Goal: Information Seeking & Learning: Learn about a topic

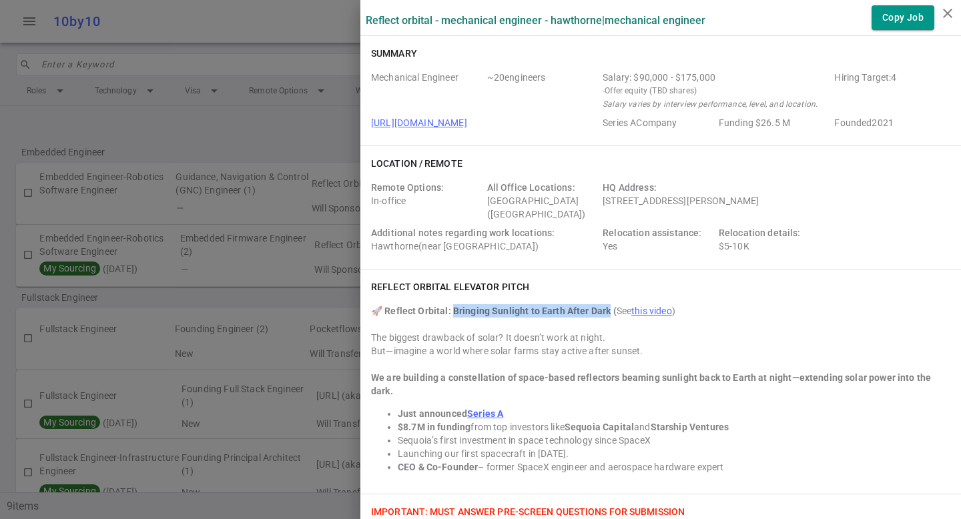
scroll to position [170, 0]
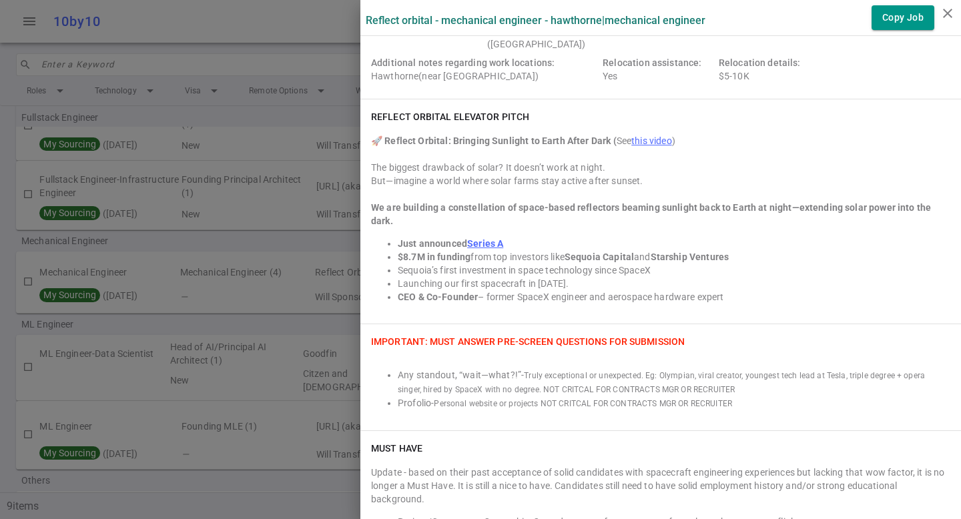
click at [520, 277] on li "Launching our first spacecraft in [DATE]." at bounding box center [674, 283] width 552 height 13
click at [536, 277] on li "Launching our first spacecraft in [DATE]." at bounding box center [674, 283] width 552 height 13
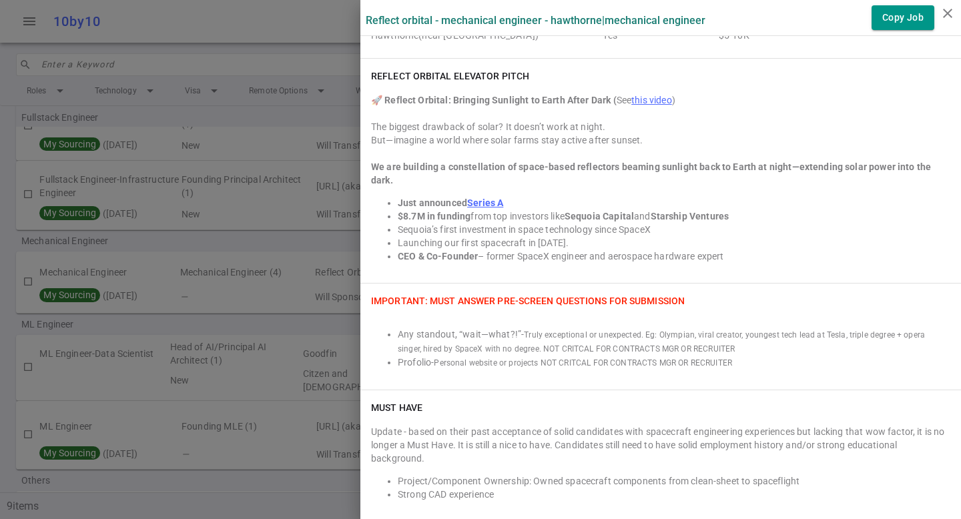
scroll to position [211, 0]
click at [426, 329] on li "Any standout, “wait—what?!” - Truly exceptional or unexpected. Eg: Olympian, vi…" at bounding box center [674, 342] width 552 height 28
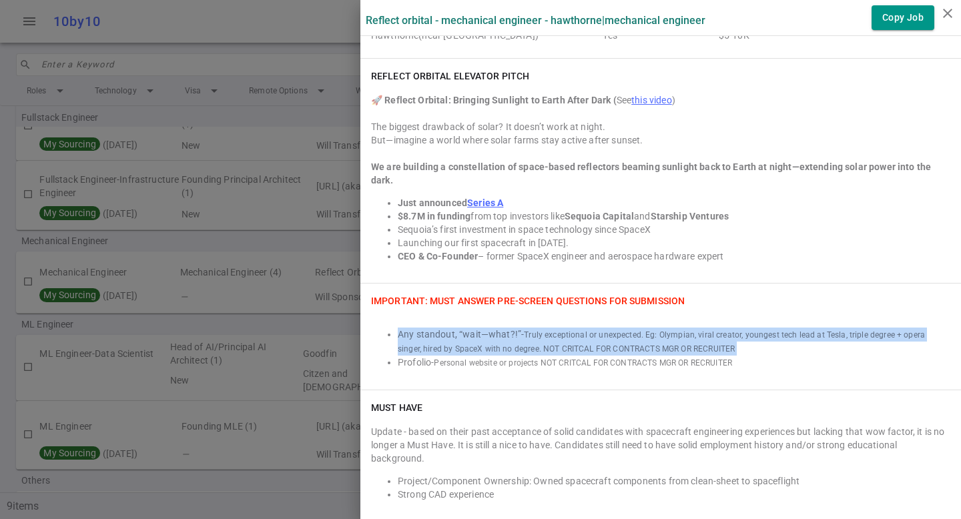
click at [426, 329] on li "Any standout, “wait—what?!” - Truly exceptional or unexpected. Eg: Olympian, vi…" at bounding box center [674, 342] width 552 height 28
click at [588, 332] on span "Truly exceptional or unexpected. Eg: Olympian, viral creator, youngest tech lea…" at bounding box center [661, 341] width 527 height 23
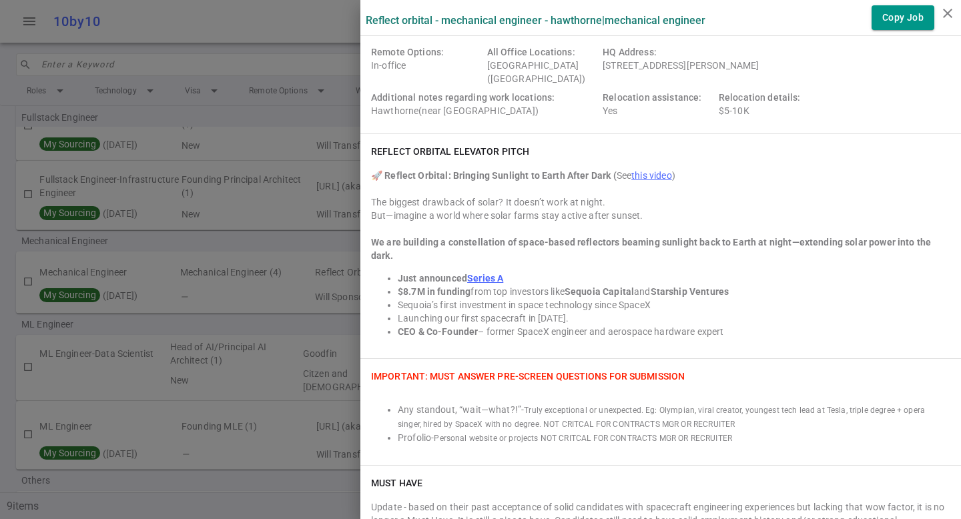
scroll to position [0, 0]
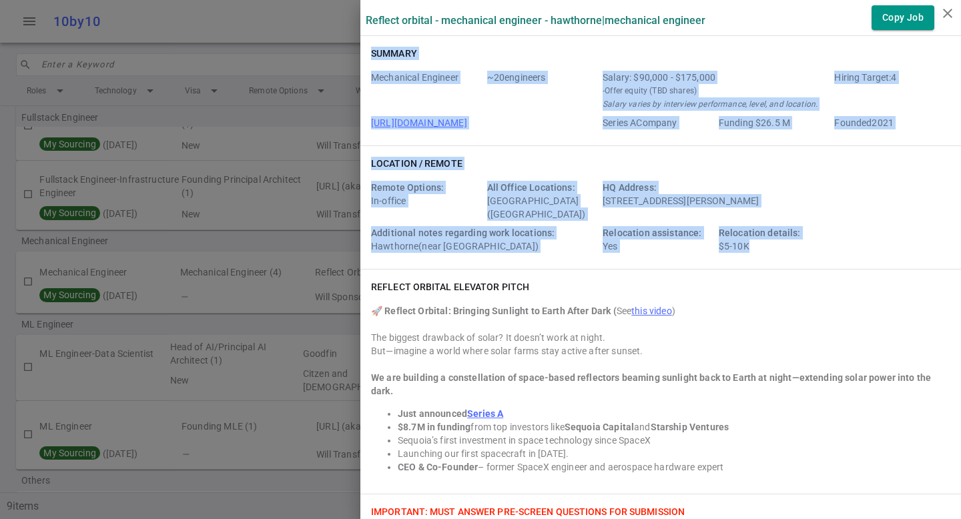
drag, startPoint x: 751, startPoint y: 251, endPoint x: 361, endPoint y: 51, distance: 438.3
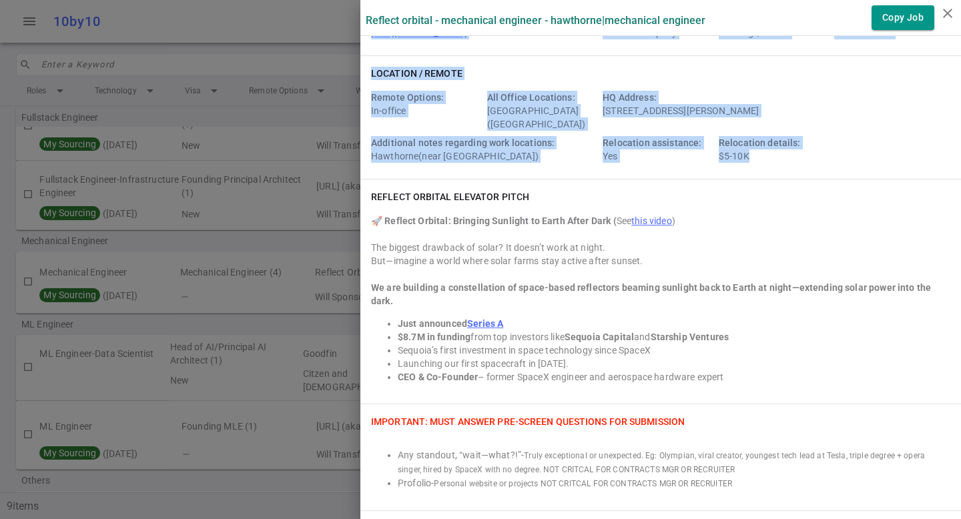
scroll to position [95, 0]
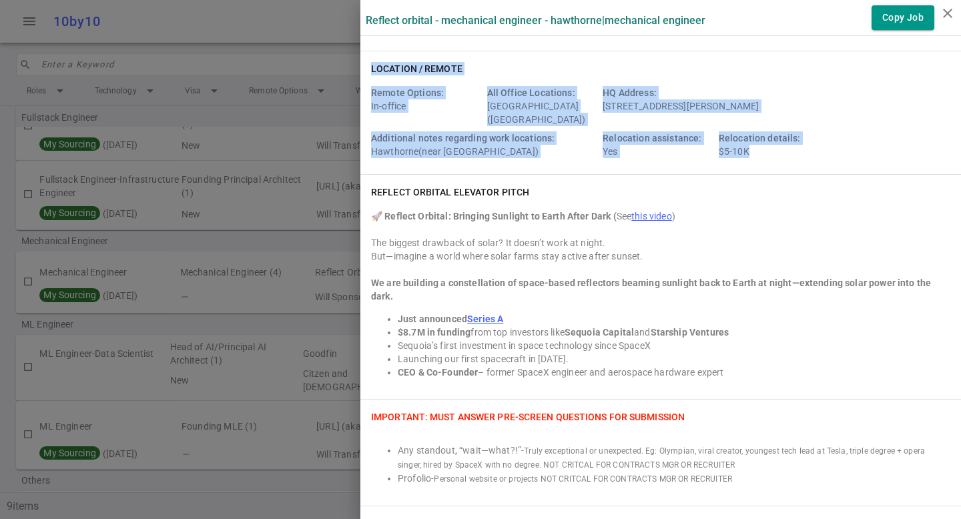
click at [404, 117] on div "Remote Options: In-office" at bounding box center [426, 106] width 111 height 40
drag, startPoint x: 363, startPoint y: 65, endPoint x: 777, endPoint y: 144, distance: 421.7
click at [779, 145] on div "Location / Remote Remote Options: In-office All Office Locations: [GEOGRAPHIC_D…" at bounding box center [660, 112] width 600 height 123
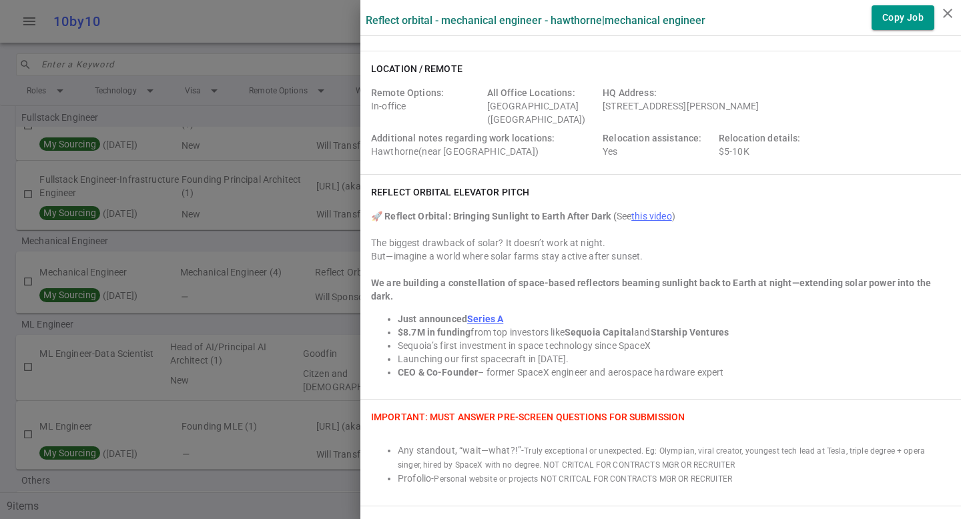
click at [763, 144] on div "Relocation details: $5-10K" at bounding box center [773, 144] width 111 height 27
click at [632, 271] on div at bounding box center [660, 269] width 579 height 13
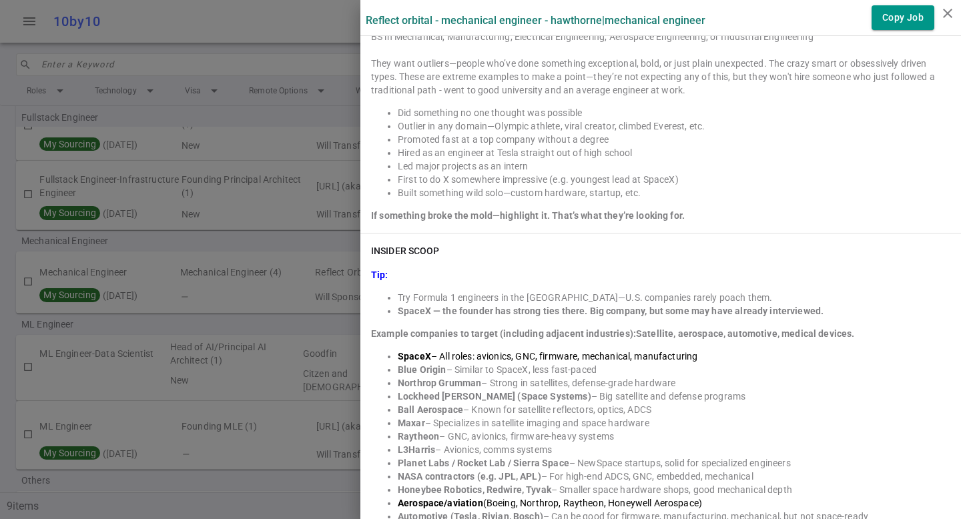
scroll to position [856, 0]
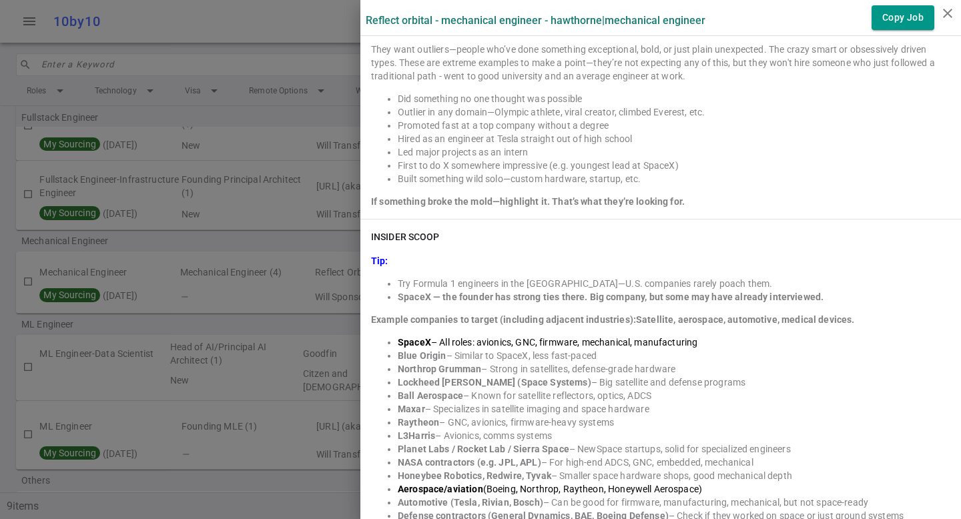
click at [378, 277] on ul "Try Formula 1 engineers in the [GEOGRAPHIC_DATA]—U.S. companies rarely poach th…" at bounding box center [660, 290] width 579 height 27
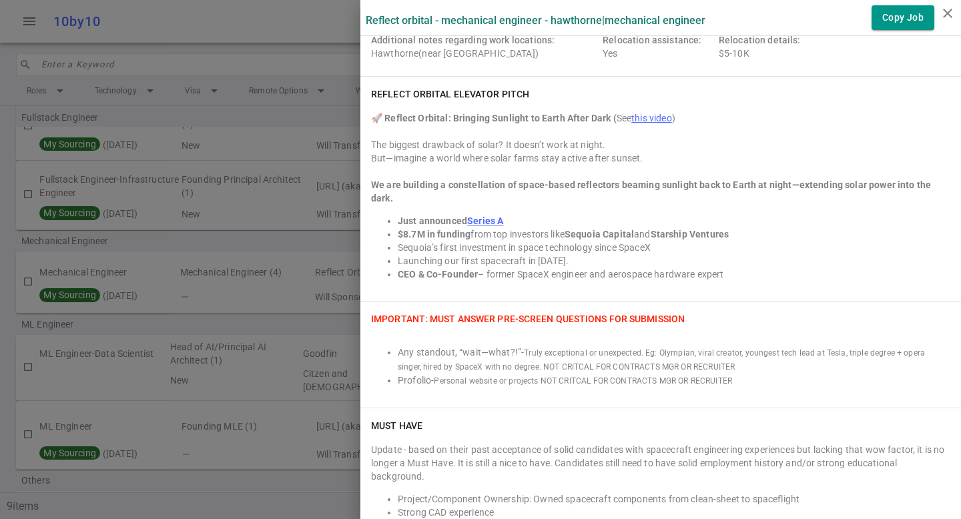
scroll to position [185, 0]
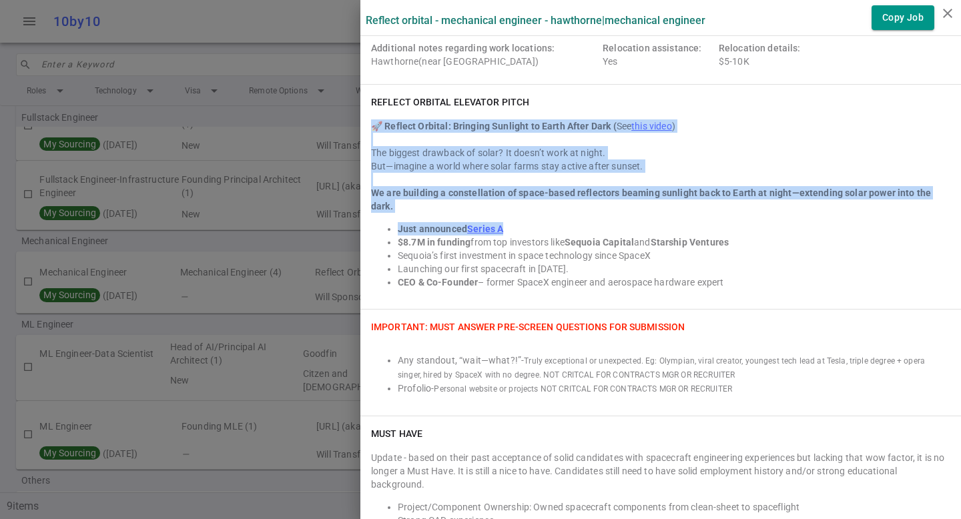
drag, startPoint x: 506, startPoint y: 213, endPoint x: 360, endPoint y: 123, distance: 171.1
click at [371, 123] on div "🚀 Reflect Orbital: Bringing Sunlight to Earth After Dark ( See this video ) The…" at bounding box center [660, 203] width 579 height 169
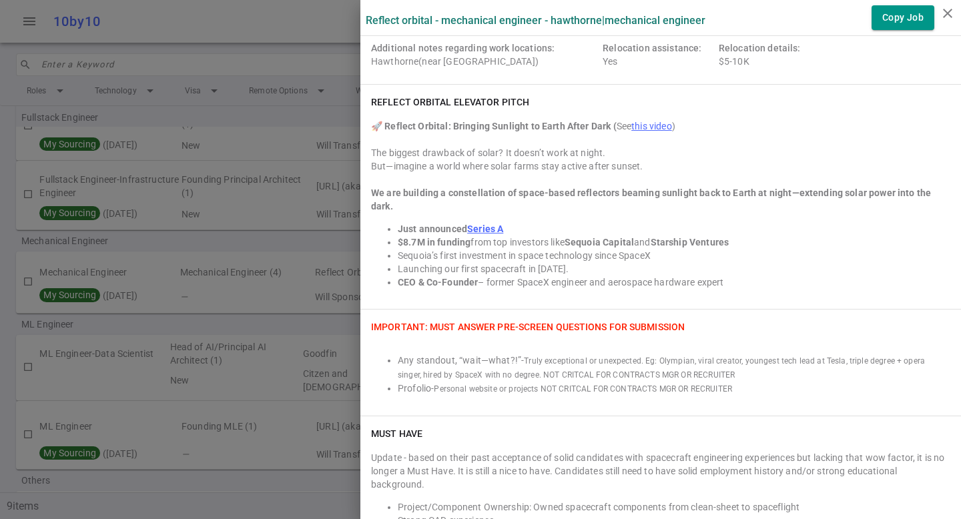
click at [360, 125] on div "Reflect Orbital elevator pitch 🚀 Reflect Orbital: Bringing Sunlight to Earth Af…" at bounding box center [660, 197] width 600 height 224
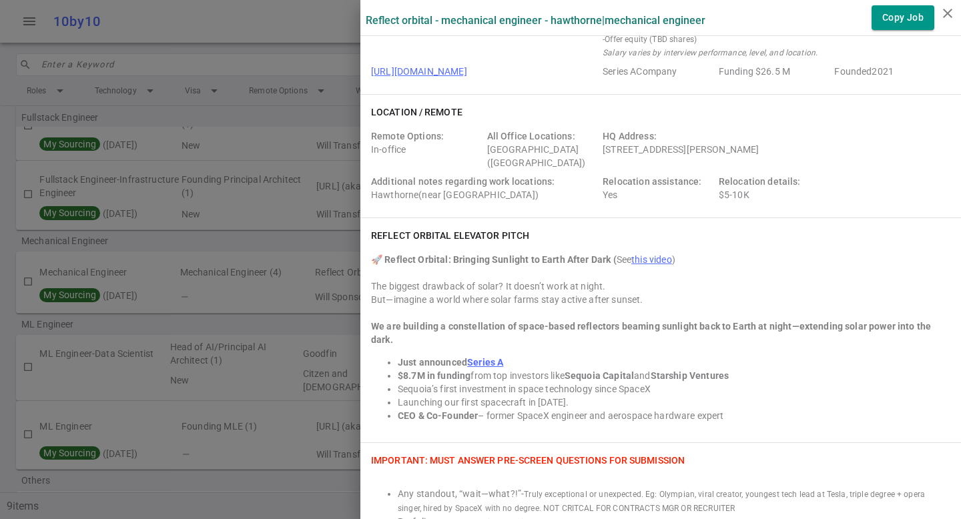
scroll to position [0, 0]
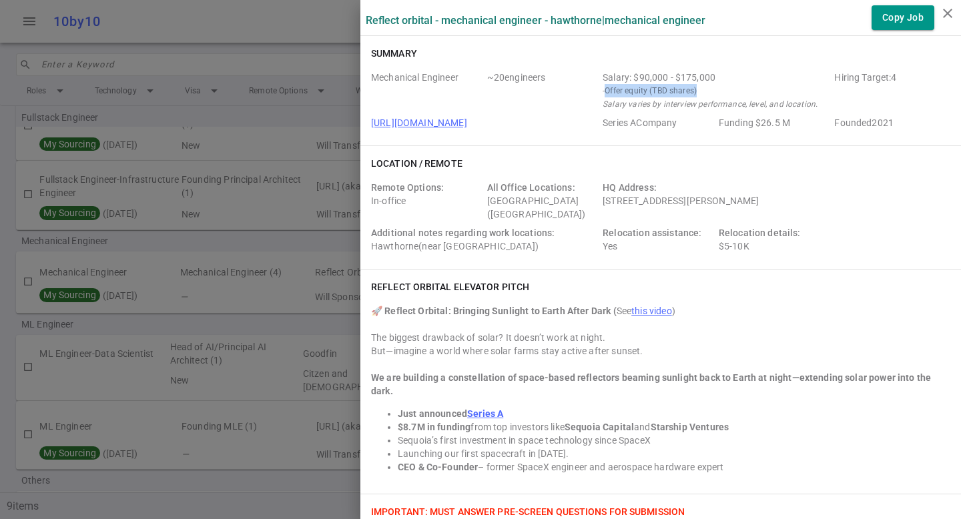
drag, startPoint x: 598, startPoint y: 89, endPoint x: 690, endPoint y: 87, distance: 92.8
click at [690, 87] on small "- Offer equity (TBD shares)" at bounding box center [715, 90] width 226 height 13
click at [691, 89] on small "- Offer equity (TBD shares)" at bounding box center [715, 90] width 226 height 13
drag, startPoint x: 691, startPoint y: 89, endPoint x: 611, endPoint y: 87, distance: 80.1
click at [611, 87] on small "- Offer equity (TBD shares)" at bounding box center [715, 90] width 226 height 13
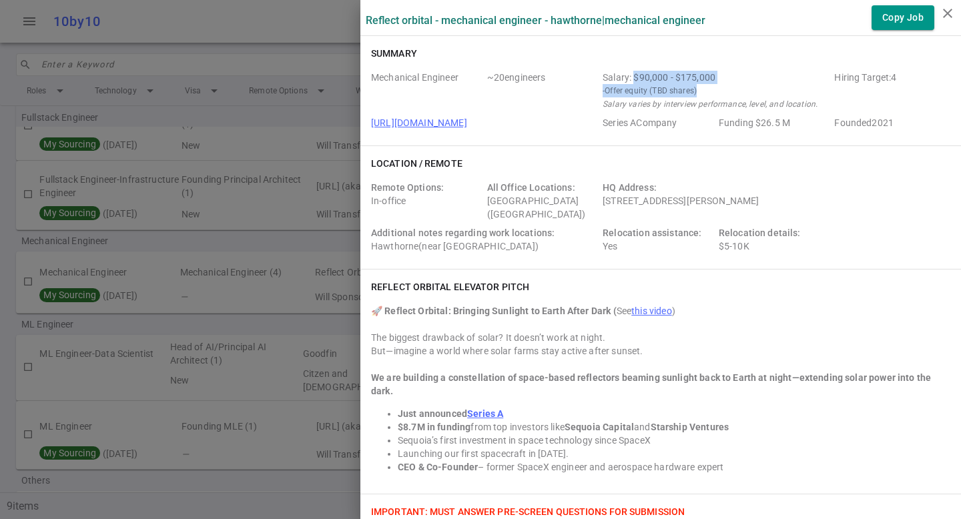
drag, startPoint x: 623, startPoint y: 73, endPoint x: 730, endPoint y: 80, distance: 106.9
click at [730, 83] on div "Salary: $90,000 - $175,000" at bounding box center [715, 77] width 226 height 13
click at [733, 80] on div "Salary: $90,000 - $175,000" at bounding box center [715, 77] width 226 height 13
click at [730, 81] on div "Salary: $90,000 - $175,000" at bounding box center [715, 77] width 226 height 13
drag, startPoint x: 712, startPoint y: 77, endPoint x: 624, endPoint y: 73, distance: 88.8
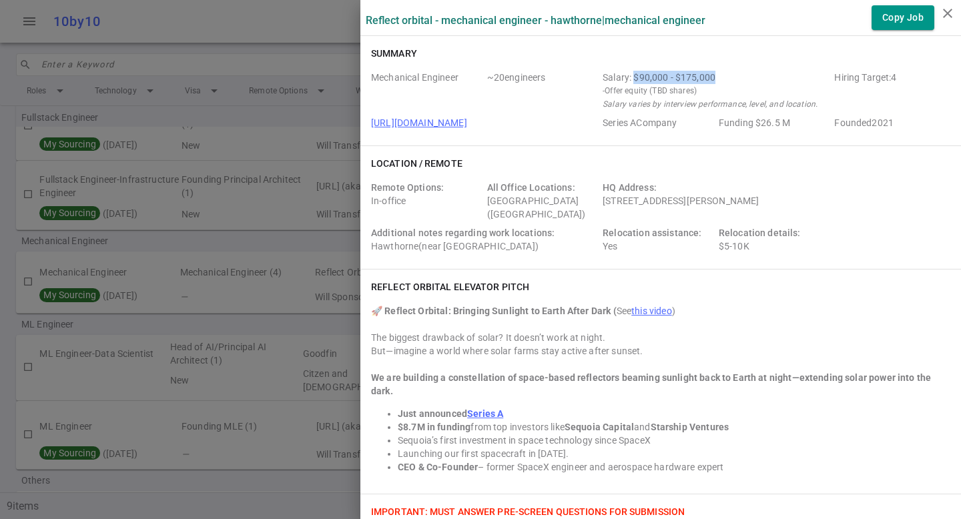
click at [624, 73] on div "Salary: $90,000 - $175,000" at bounding box center [715, 77] width 226 height 13
click at [623, 73] on div "Salary: $90,000 - $175,000" at bounding box center [715, 77] width 226 height 13
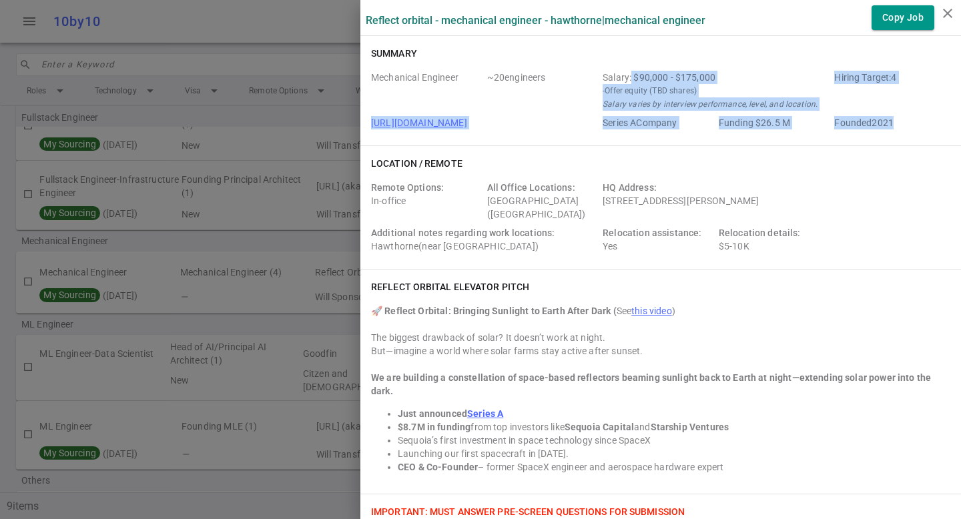
drag, startPoint x: 620, startPoint y: 74, endPoint x: 889, endPoint y: 121, distance: 272.9
click at [889, 121] on div "Mechanical Engineer ~ 20 engineers Salary: $90,000 - $175,000 - Offer equity (T…" at bounding box center [660, 103] width 579 height 64
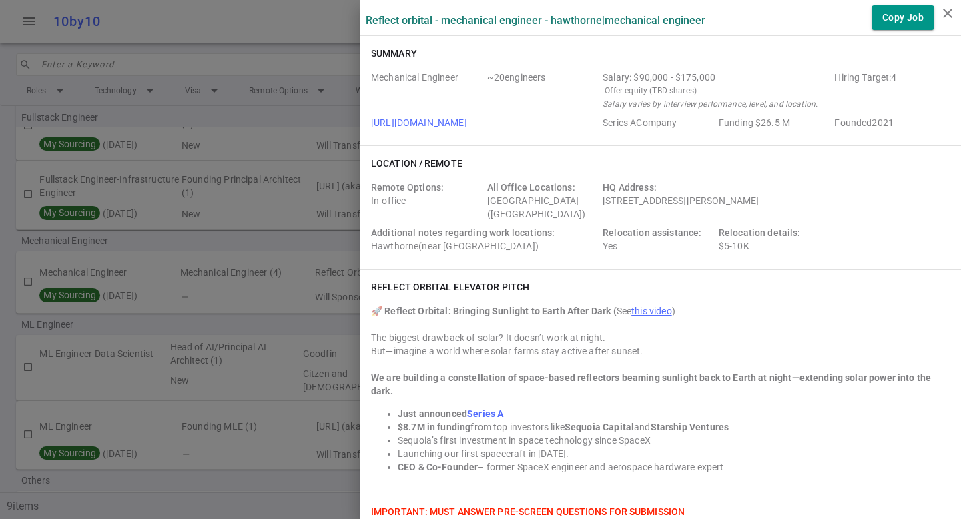
click at [889, 121] on span "Founded 2021" at bounding box center [889, 122] width 111 height 13
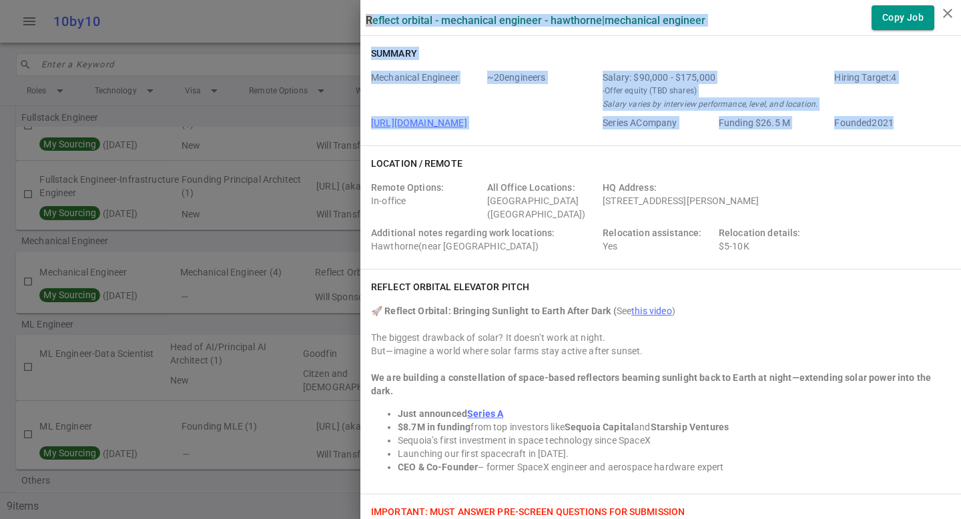
drag, startPoint x: 877, startPoint y: 123, endPoint x: 354, endPoint y: 15, distance: 534.2
click at [360, 15] on div "Reflect Orbital - Mechanical Engineer - Hawthorne | Mechanical Engineer Copy Job" at bounding box center [660, 17] width 600 height 25
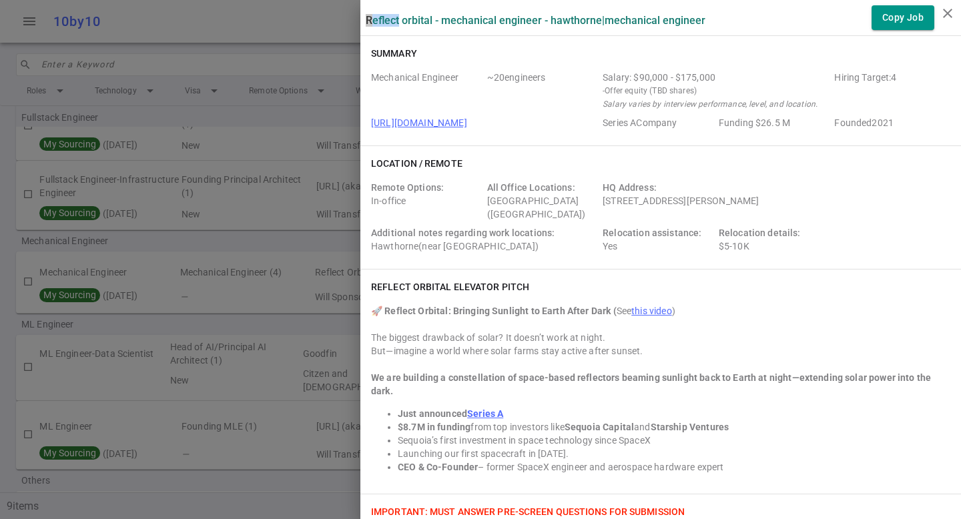
click at [360, 15] on div "Reflect Orbital - Mechanical Engineer - Hawthorne | Mechanical Engineer Copy Job" at bounding box center [660, 17] width 600 height 25
click at [360, 17] on div "Reflect Orbital - Mechanical Engineer - Hawthorne | Mechanical Engineer Copy Job" at bounding box center [660, 17] width 600 height 25
click at [360, 16] on div "Reflect Orbital - Mechanical Engineer - Hawthorne | Mechanical Engineer Copy Job" at bounding box center [660, 17] width 600 height 25
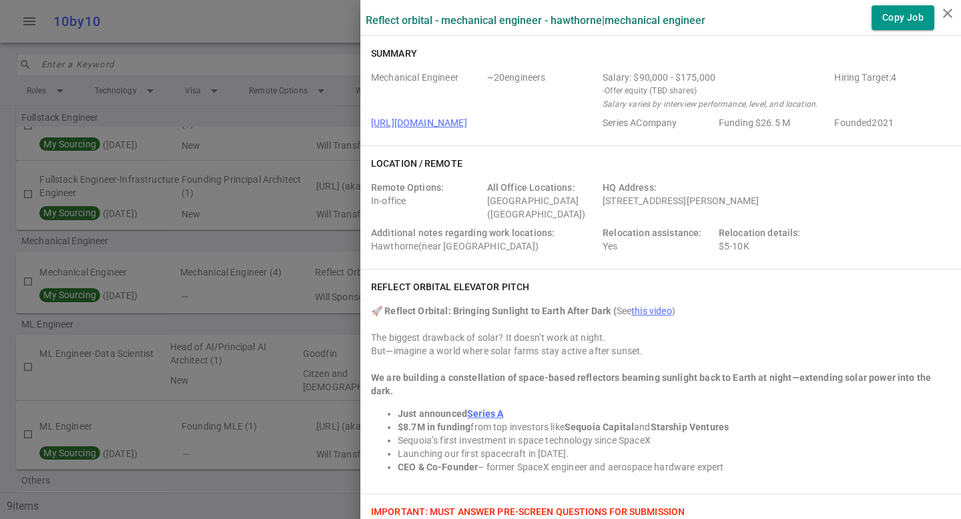
click at [360, 17] on div "Reflect Orbital - Mechanical Engineer - Hawthorne | Mechanical Engineer Copy Job" at bounding box center [660, 17] width 600 height 25
drag, startPoint x: 355, startPoint y: 17, endPoint x: 907, endPoint y: 135, distance: 564.3
click at [889, 121] on span "Founded 2021" at bounding box center [889, 122] width 111 height 13
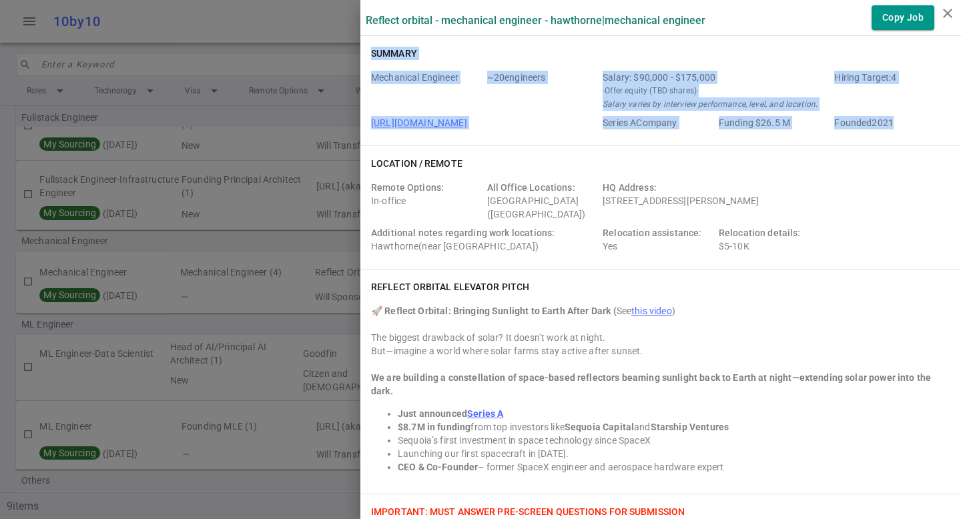
drag, startPoint x: 900, startPoint y: 122, endPoint x: 362, endPoint y: 48, distance: 542.8
click at [362, 48] on div "Summary Mechanical Engineer ~ 20 engineers Salary: $90,000 - $175,000 - Offer e…" at bounding box center [660, 90] width 600 height 109
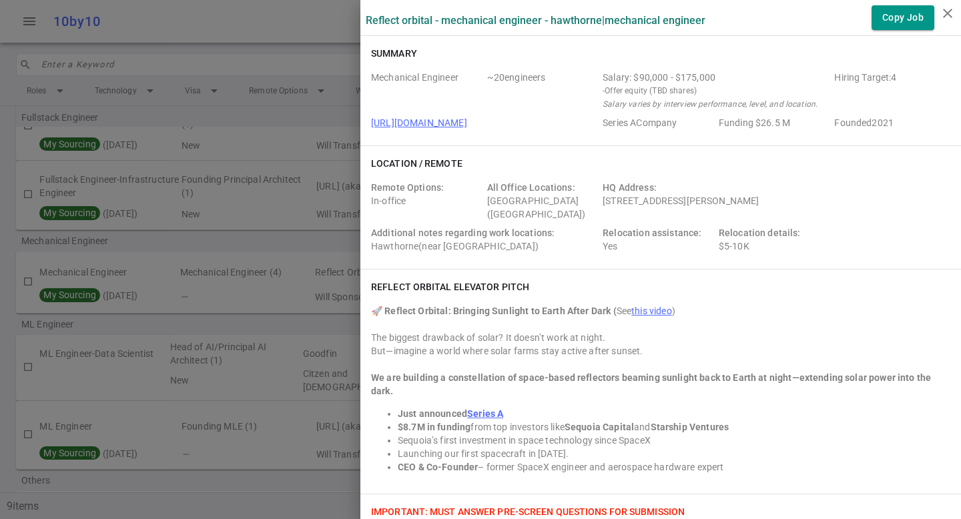
click at [371, 48] on h6 "Summary" at bounding box center [394, 53] width 46 height 13
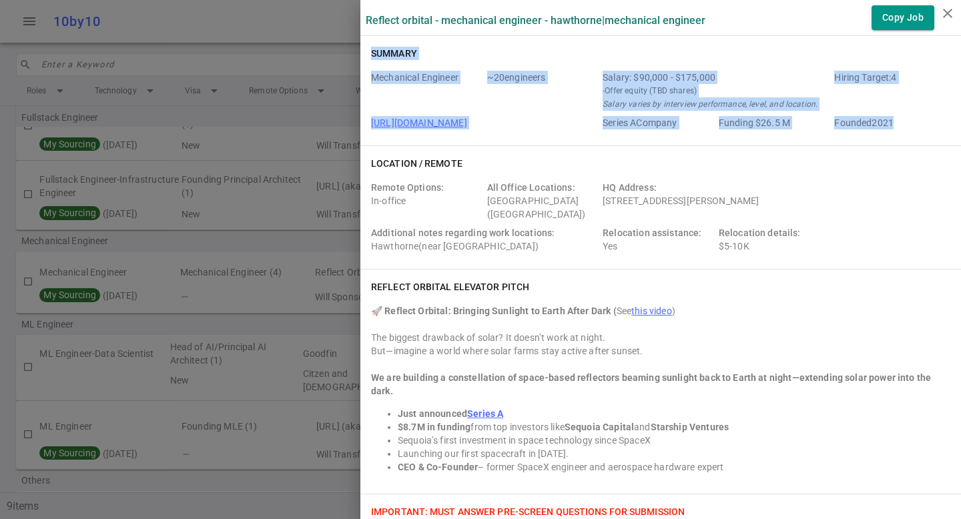
drag, startPoint x: 362, startPoint y: 50, endPoint x: 889, endPoint y: 132, distance: 534.0
click at [889, 133] on div "Summary Mechanical Engineer ~ 20 engineers Salary: $90,000 - $175,000 - Offer e…" at bounding box center [660, 90] width 600 height 109
click at [889, 132] on div "Mechanical Engineer ~ 20 engineers Salary: $90,000 - $175,000 - Offer equity (T…" at bounding box center [660, 103] width 579 height 64
drag, startPoint x: 889, startPoint y: 128, endPoint x: 354, endPoint y: 19, distance: 545.4
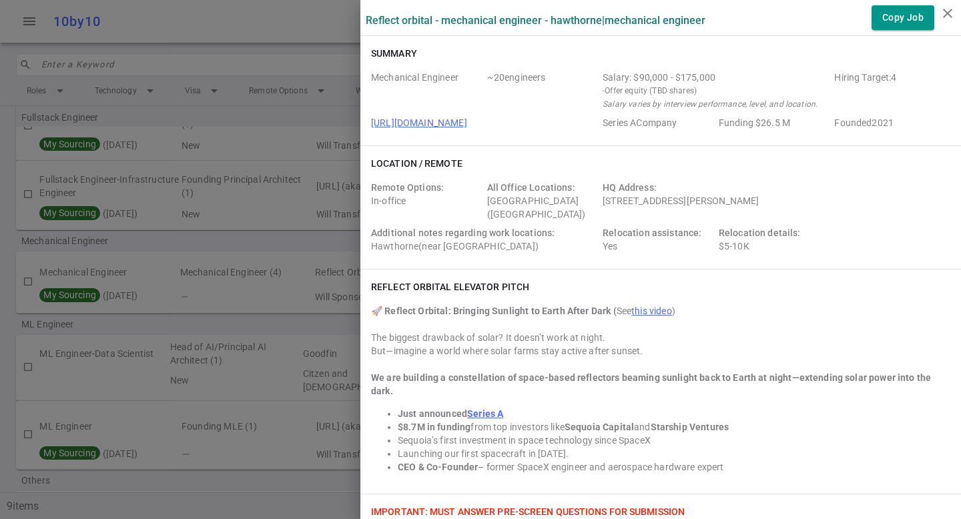
click at [360, 19] on div "Reflect Orbital - Mechanical Engineer - Hawthorne | Mechanical Engineer Copy Job" at bounding box center [660, 17] width 600 height 25
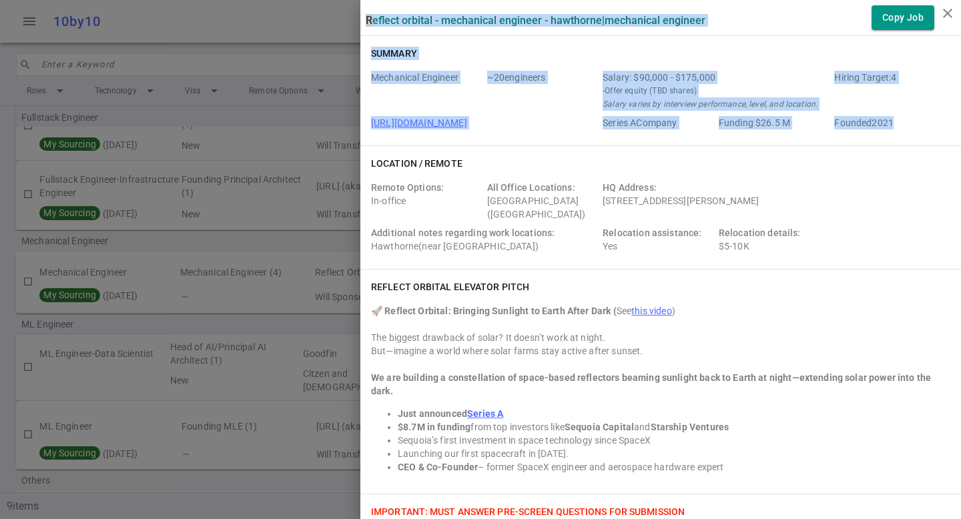
drag, startPoint x: 356, startPoint y: 18, endPoint x: 891, endPoint y: 126, distance: 545.8
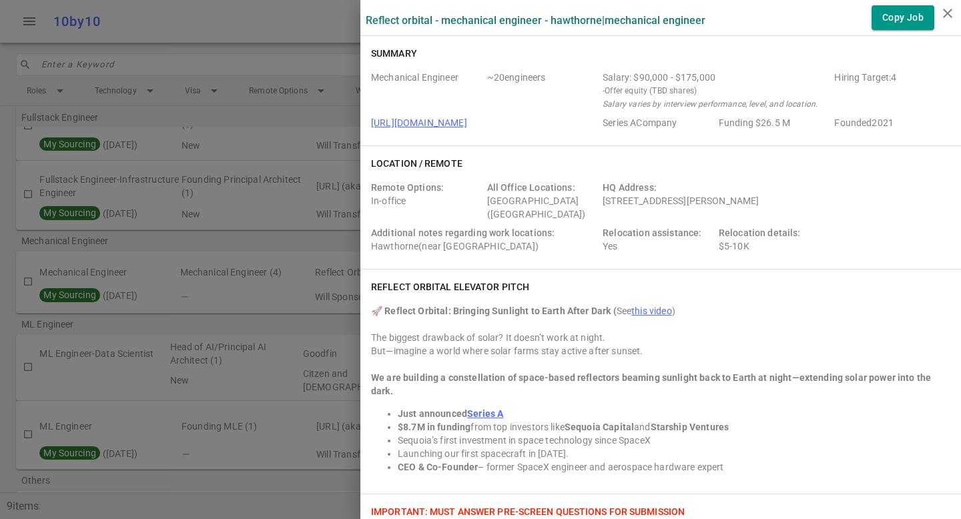
click at [891, 125] on span "Founded 2021" at bounding box center [889, 122] width 111 height 13
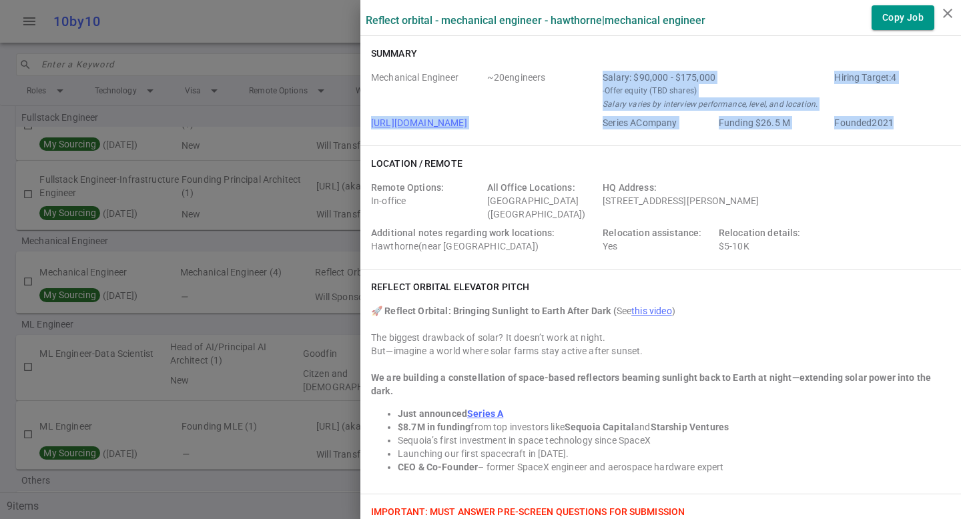
drag, startPoint x: 889, startPoint y: 124, endPoint x: 594, endPoint y: 73, distance: 300.0
click at [594, 73] on div "Mechanical Engineer ~ 20 engineers Salary: $90,000 - $175,000 - Offer equity (T…" at bounding box center [660, 103] width 579 height 64
click at [602, 73] on div "Salary: $90,000 - $175,000" at bounding box center [715, 77] width 226 height 13
drag, startPoint x: 594, startPoint y: 75, endPoint x: 885, endPoint y: 123, distance: 295.4
click at [885, 123] on div "Mechanical Engineer ~ 20 engineers Salary: $90,000 - $175,000 - Offer equity (T…" at bounding box center [660, 103] width 579 height 64
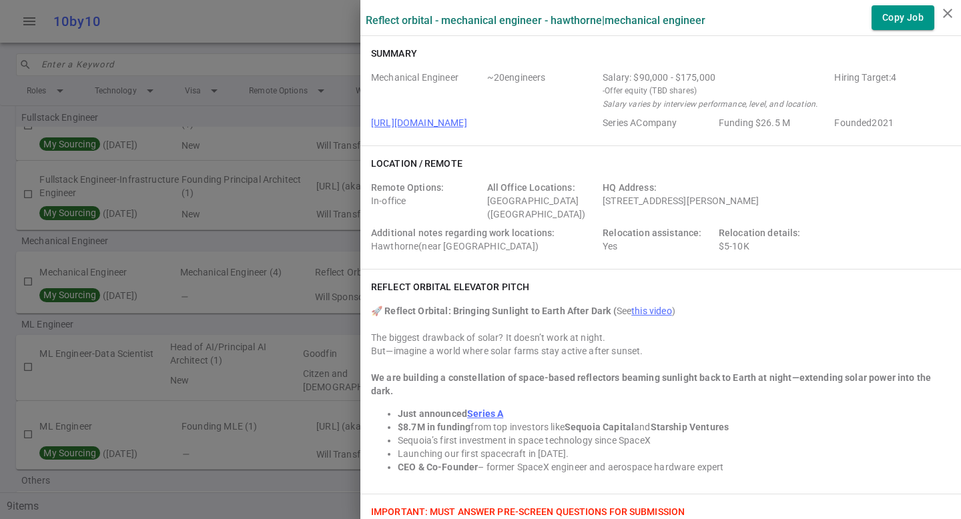
click at [886, 123] on span "Founded 2021" at bounding box center [889, 122] width 111 height 13
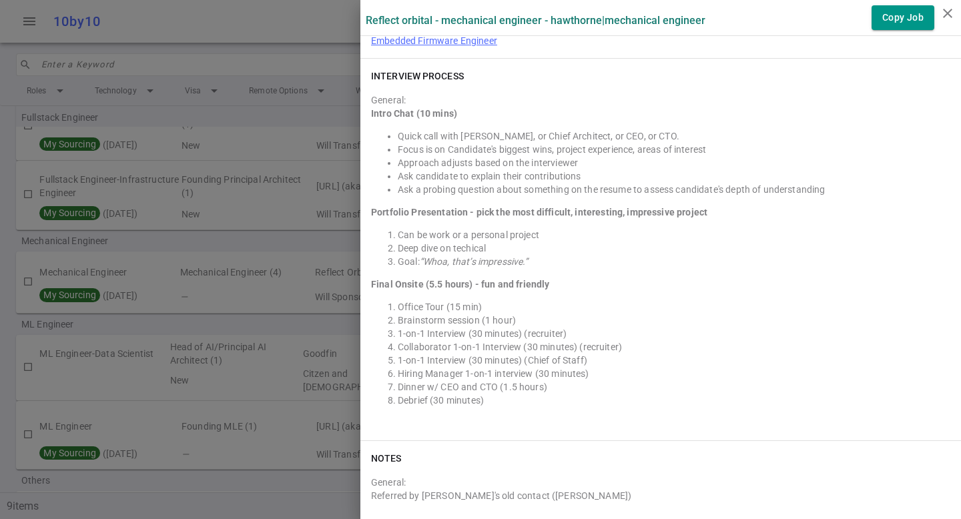
scroll to position [1915, 0]
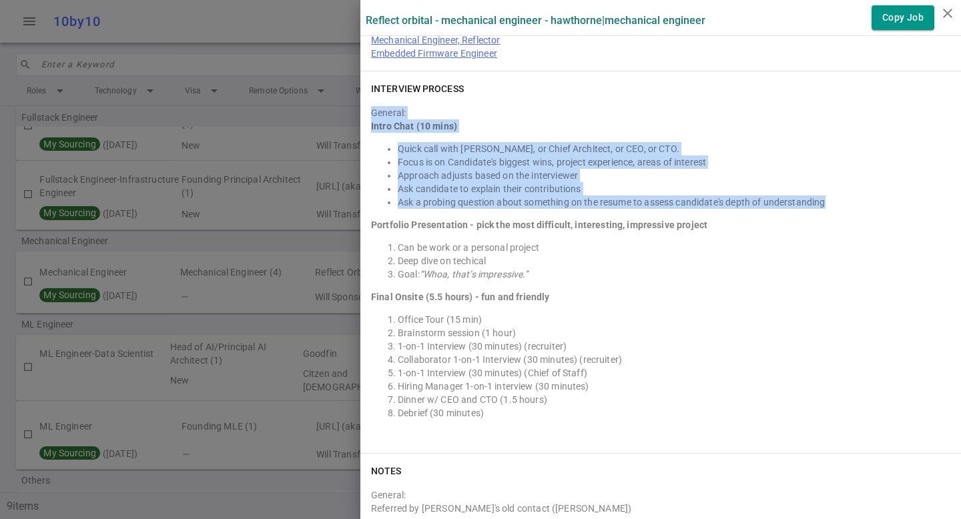
drag, startPoint x: 816, startPoint y: 186, endPoint x: 356, endPoint y: 101, distance: 467.5
click at [360, 101] on div "INTERVIEW PROCESS General: Intro Chat (10 mins) Quick call with [PERSON_NAME], …" at bounding box center [660, 262] width 600 height 382
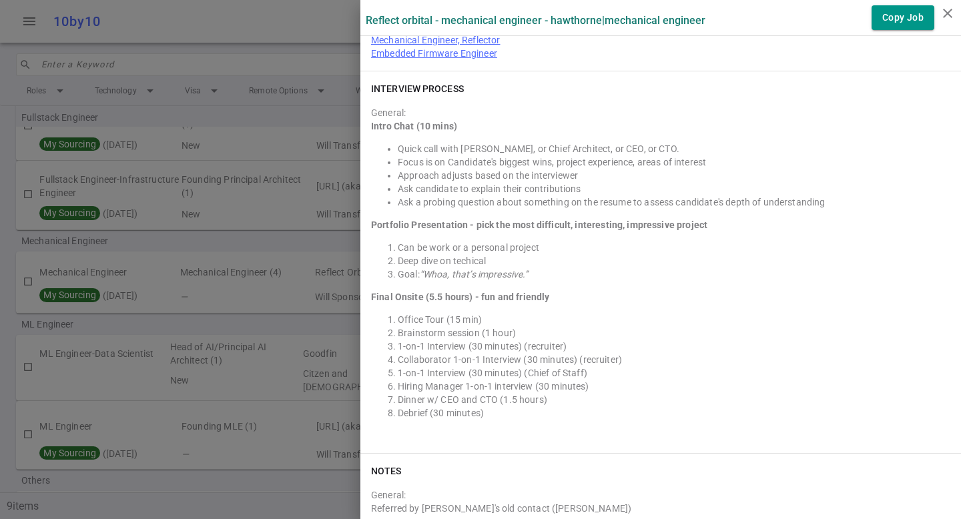
click at [396, 219] on strong "Portfolio Presentation - pick the most difficult, interesting, impressive proje…" at bounding box center [539, 224] width 336 height 11
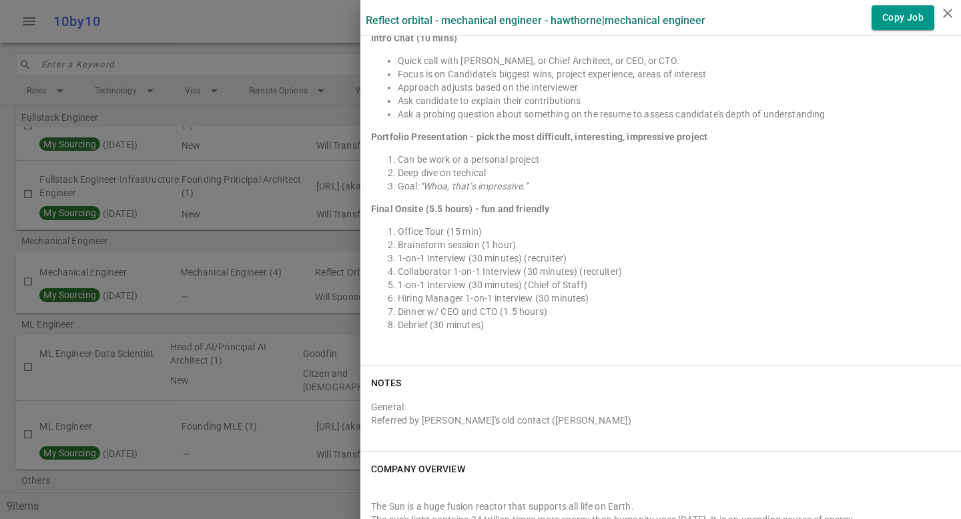
scroll to position [1933, 0]
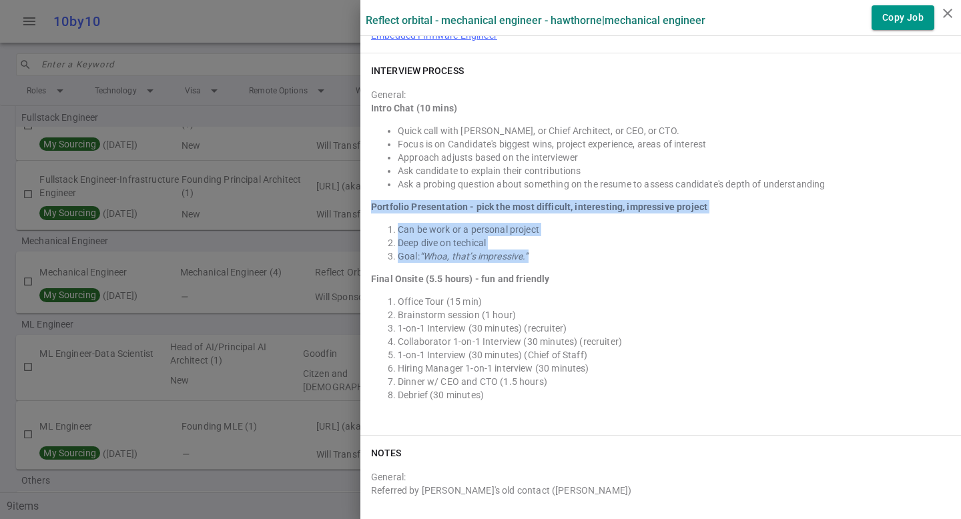
drag, startPoint x: 472, startPoint y: 231, endPoint x: 360, endPoint y: 191, distance: 119.9
click at [360, 191] on div "INTERVIEW PROCESS General: Intro Chat (10 mins) Quick call with [PERSON_NAME], …" at bounding box center [660, 244] width 600 height 382
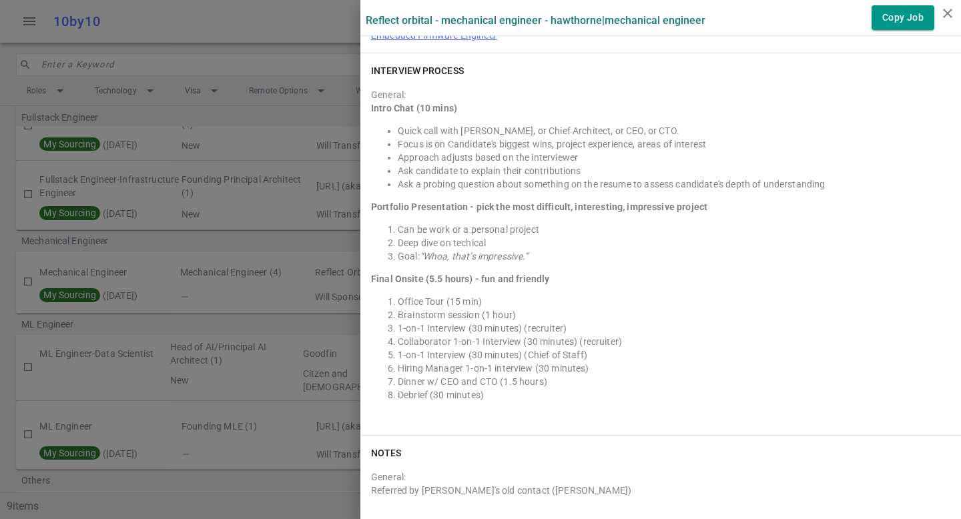
click at [360, 191] on div "INTERVIEW PROCESS General: Intro Chat (10 mins) Quick call with [PERSON_NAME], …" at bounding box center [660, 244] width 600 height 382
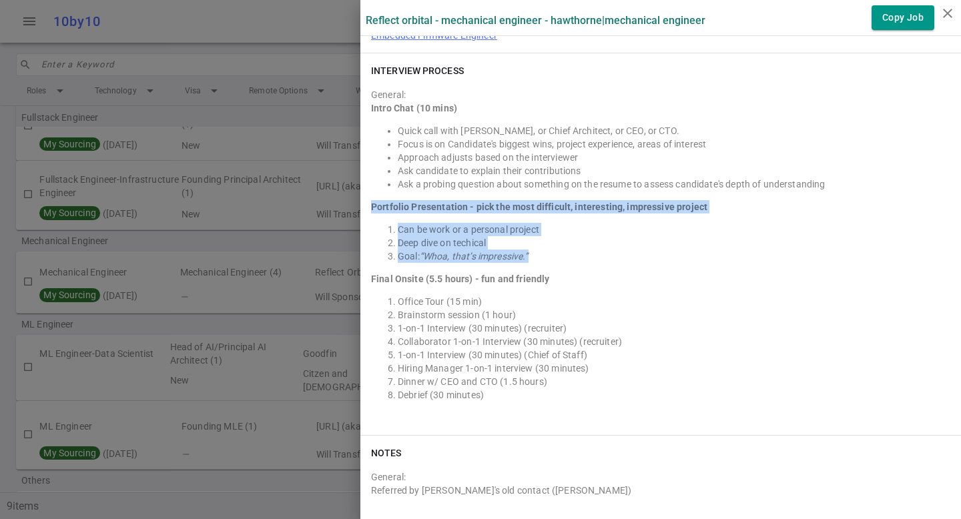
drag, startPoint x: 543, startPoint y: 246, endPoint x: 364, endPoint y: 179, distance: 191.5
click at [371, 181] on div "Intro Chat (10 mins) Quick call with [PERSON_NAME], or Chief Architect, or CEO,…" at bounding box center [660, 251] width 579 height 300
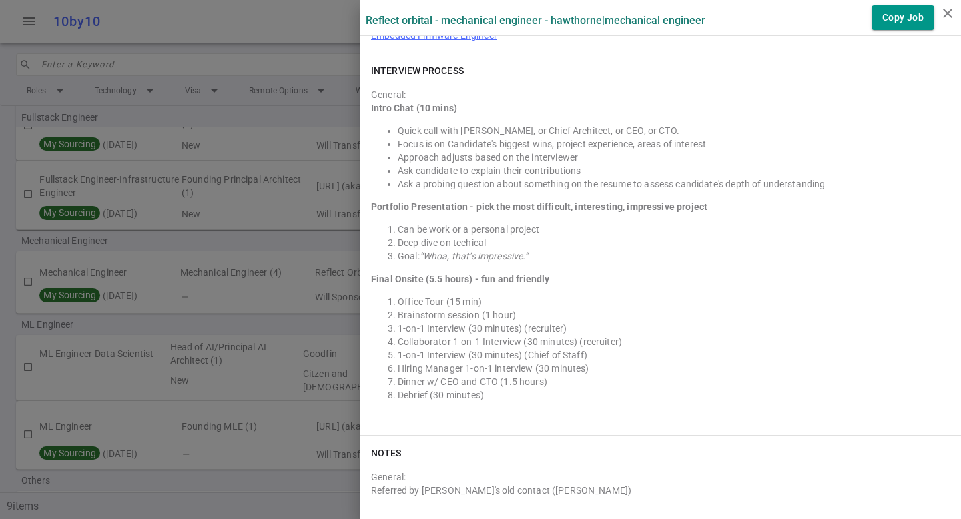
click at [371, 177] on div "Intro Chat (10 mins) Quick call with [PERSON_NAME], or Chief Architect, or CEO,…" at bounding box center [660, 251] width 579 height 300
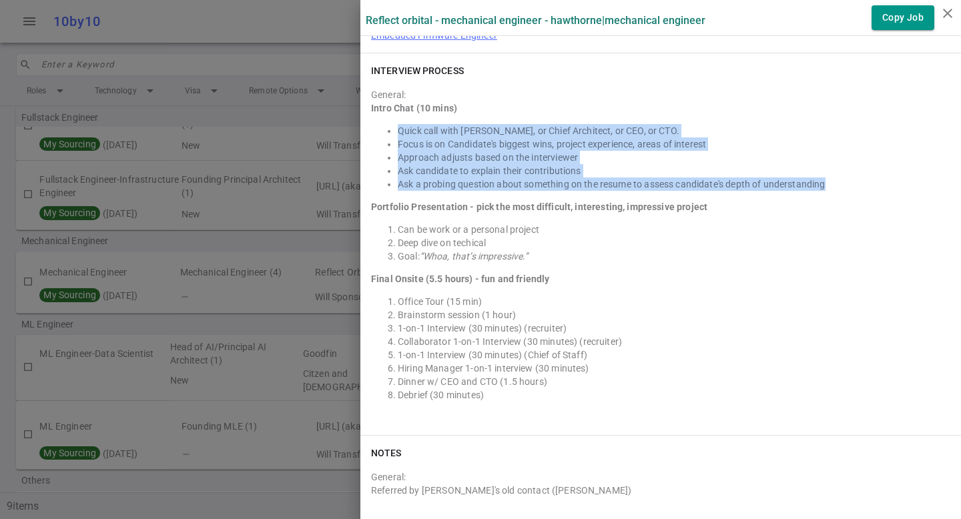
drag, startPoint x: 384, startPoint y: 114, endPoint x: 825, endPoint y: 177, distance: 446.2
click at [826, 177] on div "Intro Chat (10 mins) Quick call with [PERSON_NAME], or Chief Architect, or CEO,…" at bounding box center [660, 251] width 579 height 300
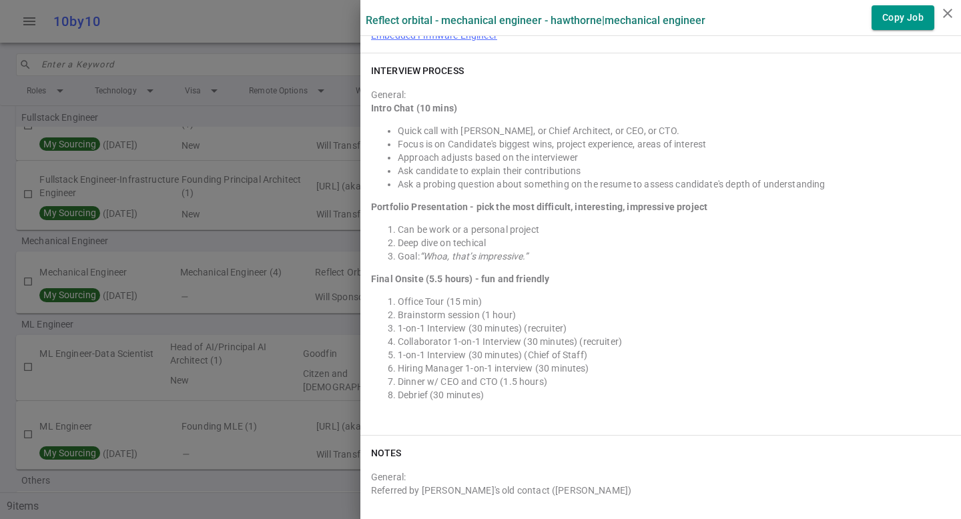
click at [824, 177] on li "Ask a probing question about something on the resume to assess candidate's dept…" at bounding box center [674, 183] width 552 height 13
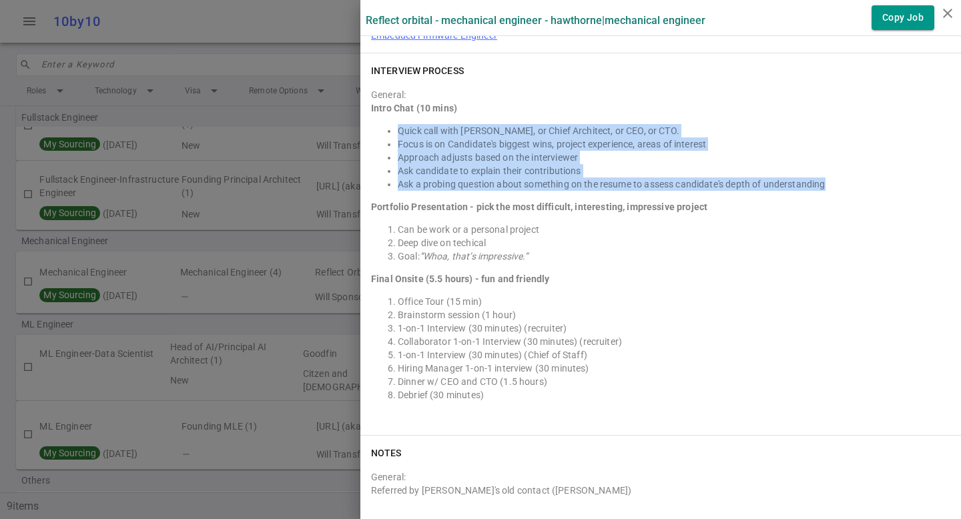
drag, startPoint x: 824, startPoint y: 169, endPoint x: 373, endPoint y: 104, distance: 455.7
click at [373, 104] on div "Intro Chat (10 mins) Quick call with [PERSON_NAME], or Chief Architect, or CEO,…" at bounding box center [660, 251] width 579 height 300
click at [398, 124] on li "Quick call with [PERSON_NAME], or Chief Architect, or CEO, or CTO." at bounding box center [674, 130] width 552 height 13
drag, startPoint x: 388, startPoint y: 116, endPoint x: 814, endPoint y: 175, distance: 429.7
click at [813, 175] on ul "Quick call with [PERSON_NAME], or Chief Architect, or CEO, or CTO. Focus is on …" at bounding box center [660, 157] width 579 height 67
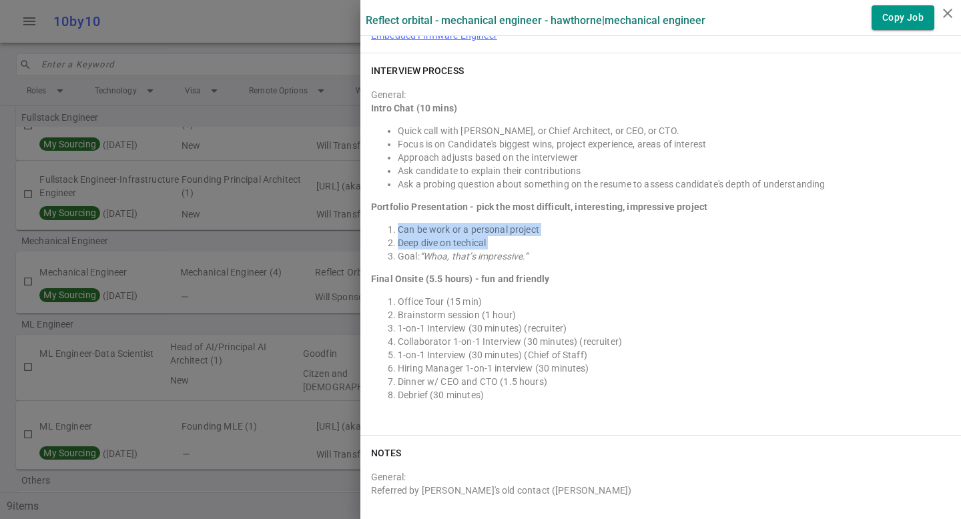
drag, startPoint x: 385, startPoint y: 241, endPoint x: 386, endPoint y: 218, distance: 23.4
click at [386, 223] on ol "Can be work or a personal project Deep dive on techical Goal: “Whoa, that’s imp…" at bounding box center [660, 243] width 579 height 40
click at [398, 223] on li "Can be work or a personal project" at bounding box center [674, 229] width 552 height 13
drag, startPoint x: 394, startPoint y: 217, endPoint x: 537, endPoint y: 243, distance: 145.7
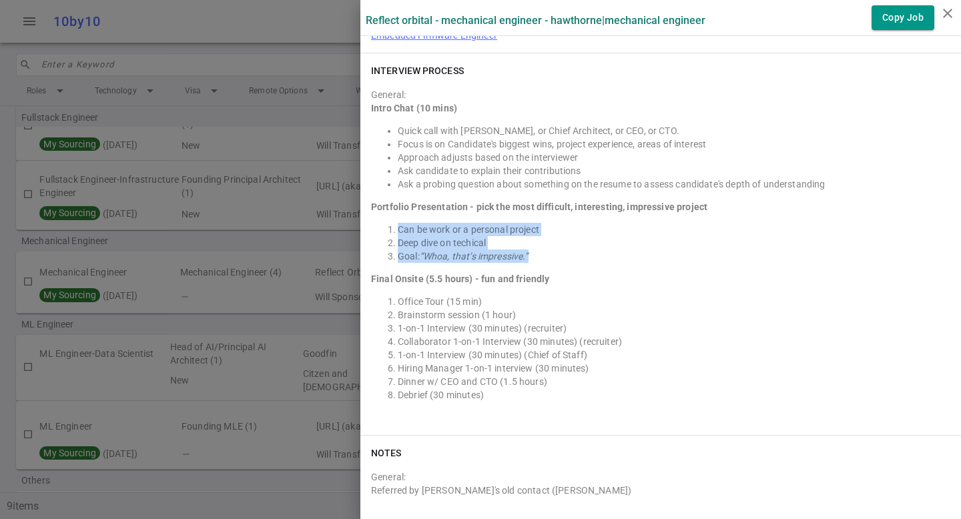
click at [537, 243] on ol "Can be work or a personal project Deep dive on techical Goal: “Whoa, that’s imp…" at bounding box center [660, 243] width 579 height 40
click at [530, 250] on li "Goal: “Whoa, that’s impressive.”" at bounding box center [674, 256] width 552 height 13
drag, startPoint x: 498, startPoint y: 228, endPoint x: 356, endPoint y: 180, distance: 150.0
click at [360, 180] on div "INTERVIEW PROCESS General: Intro Chat (10 mins) Quick call with [PERSON_NAME], …" at bounding box center [660, 244] width 600 height 382
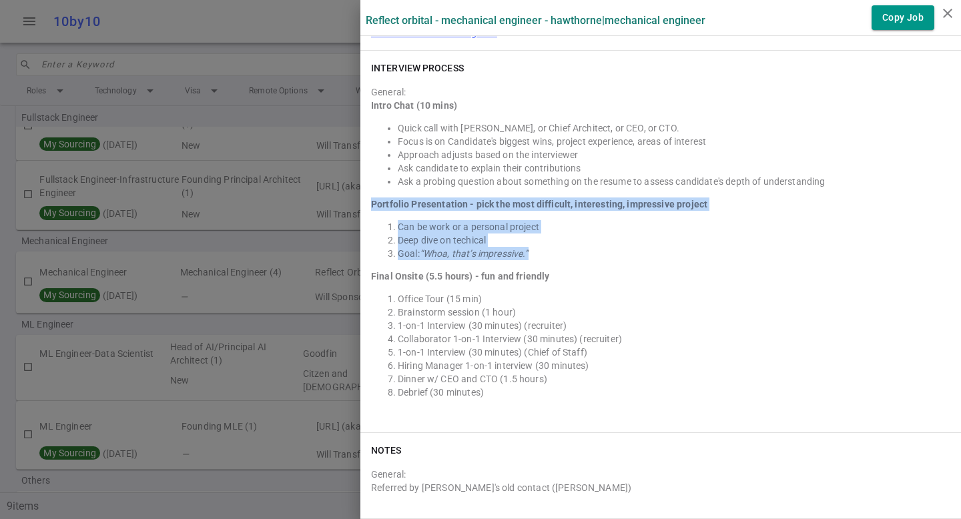
scroll to position [2034, 0]
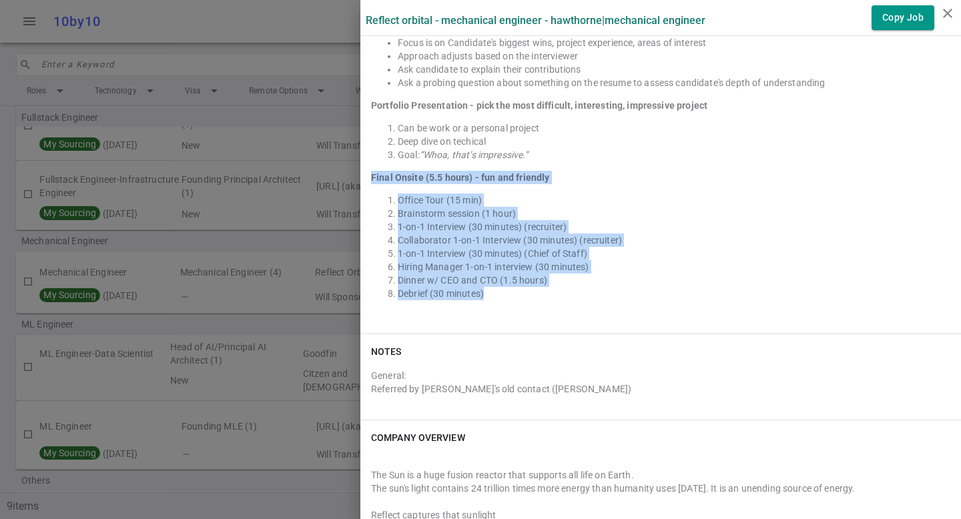
drag, startPoint x: 364, startPoint y: 165, endPoint x: 492, endPoint y: 282, distance: 173.3
click at [492, 282] on div "Intro Chat (10 mins) Quick call with [PERSON_NAME], or Chief Architect, or CEO,…" at bounding box center [660, 150] width 579 height 300
click at [492, 287] on li "Debrief (30 minutes)" at bounding box center [674, 293] width 552 height 13
drag, startPoint x: 490, startPoint y: 283, endPoint x: 356, endPoint y: 165, distance: 178.2
click at [360, 165] on div "INTERVIEW PROCESS General: Intro Chat (10 mins) Quick call with [PERSON_NAME], …" at bounding box center [660, 143] width 600 height 382
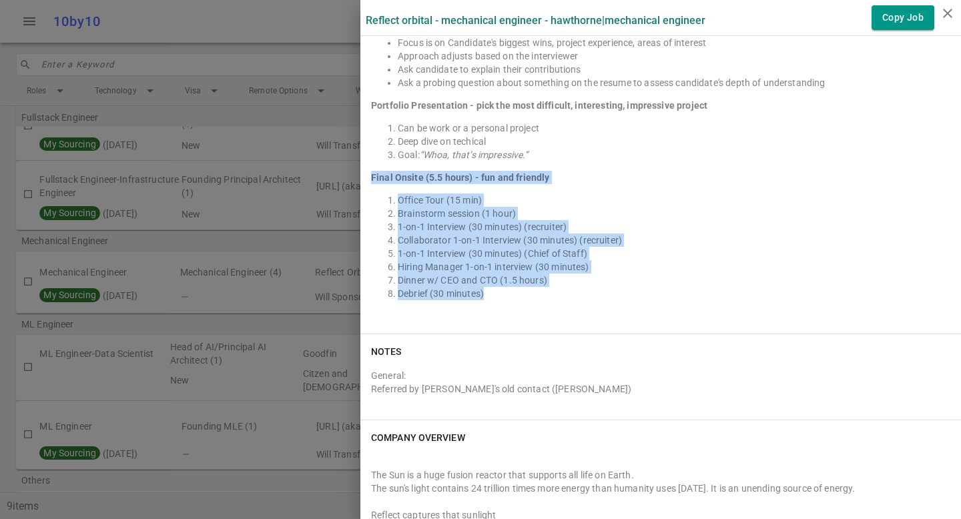
click at [360, 161] on div "INTERVIEW PROCESS General: Intro Chat (10 mins) Quick call with [PERSON_NAME], …" at bounding box center [660, 143] width 600 height 382
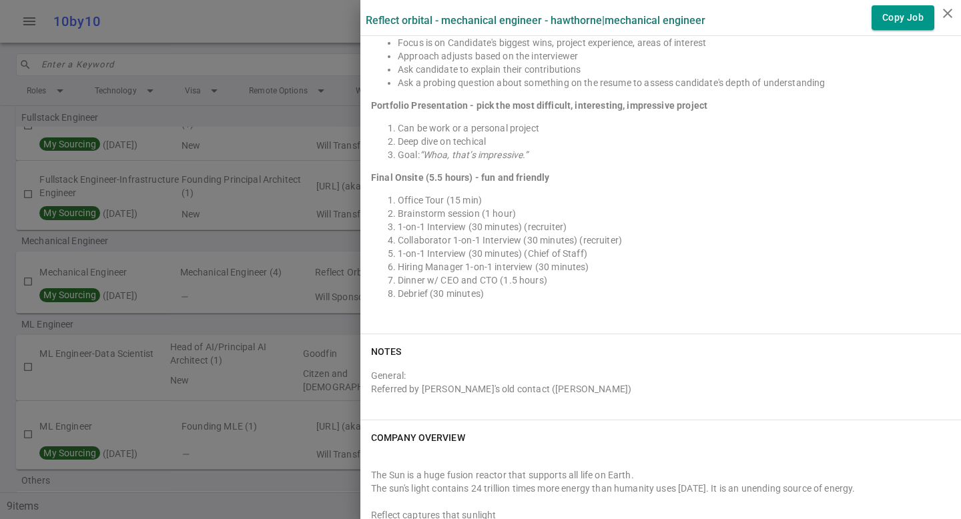
click at [506, 207] on li "Brainstorm session (1 hour)" at bounding box center [674, 213] width 552 height 13
drag, startPoint x: 507, startPoint y: 201, endPoint x: 389, endPoint y: 198, distance: 118.1
click at [398, 207] on li "Brainstorm session (1 hour)" at bounding box center [674, 213] width 552 height 13
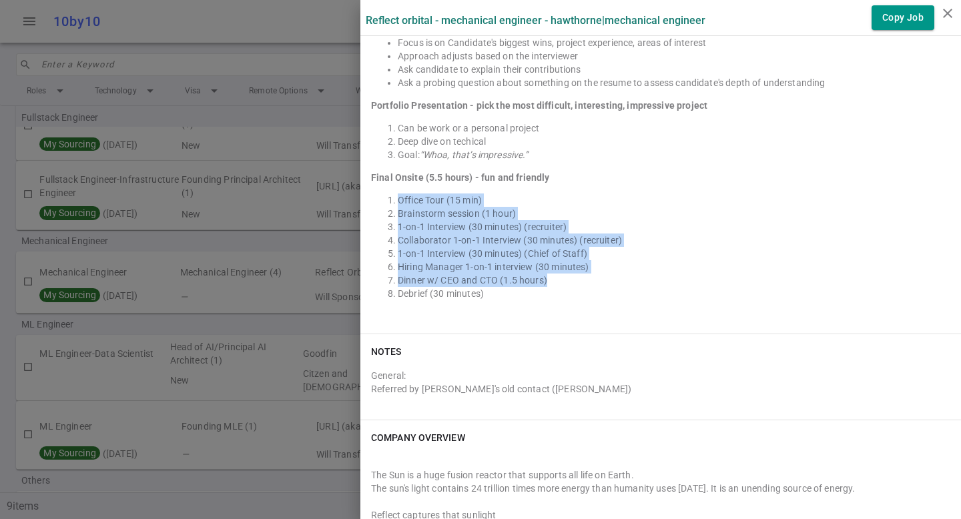
drag, startPoint x: 482, startPoint y: 268, endPoint x: 378, endPoint y: 185, distance: 133.9
click at [378, 193] on ol "Office Tour (15 min) Brainstorm session (1 hour) 1-on-1 Interview (30 minutes) …" at bounding box center [660, 246] width 579 height 107
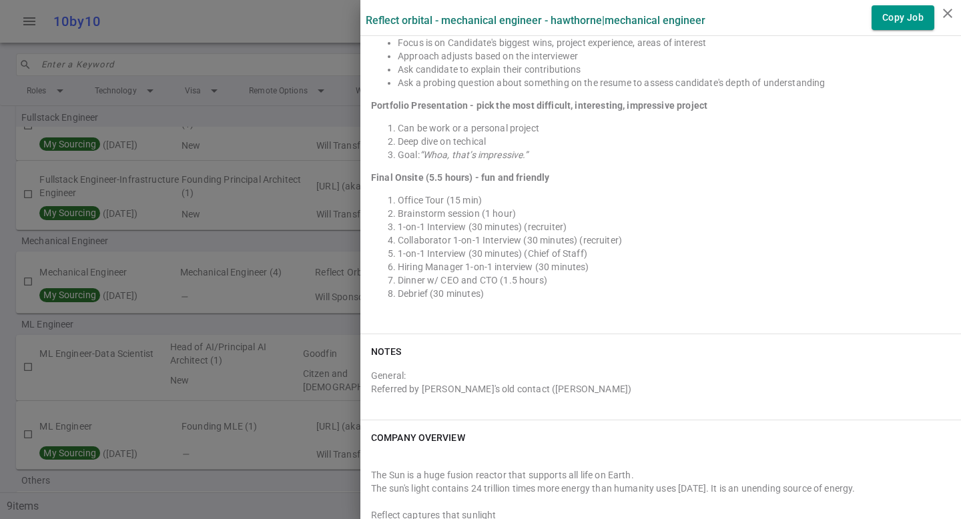
click at [455, 220] on li "1-on-1 Interview (30 minutes) (recruiter)" at bounding box center [674, 226] width 552 height 13
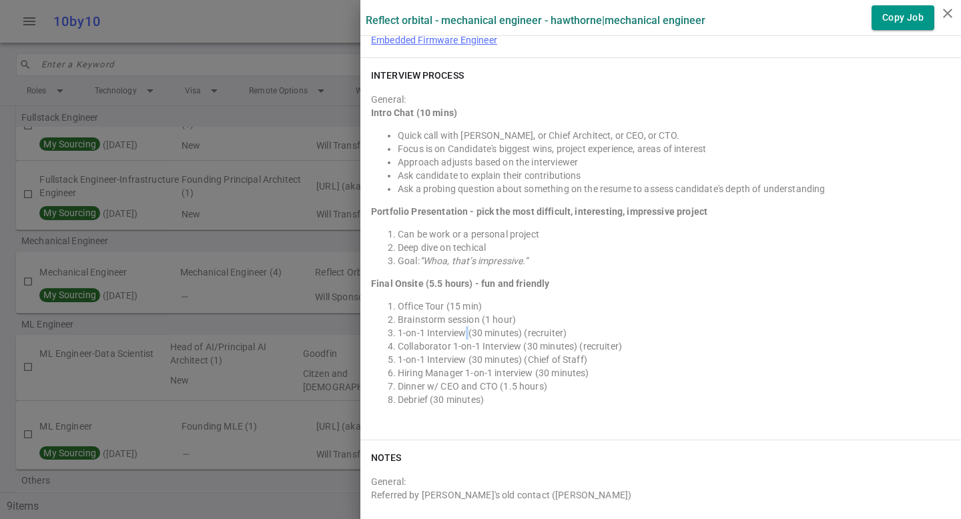
scroll to position [1929, 0]
click at [475, 419] on div "INTERVIEW PROCESS General: Intro Chat (10 mins) Quick call with [PERSON_NAME], …" at bounding box center [660, 248] width 600 height 382
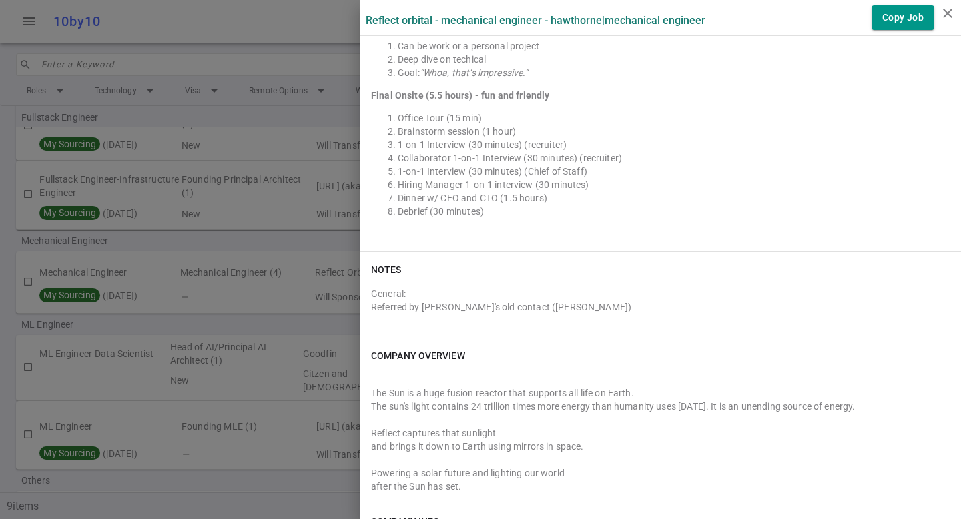
scroll to position [2197, 0]
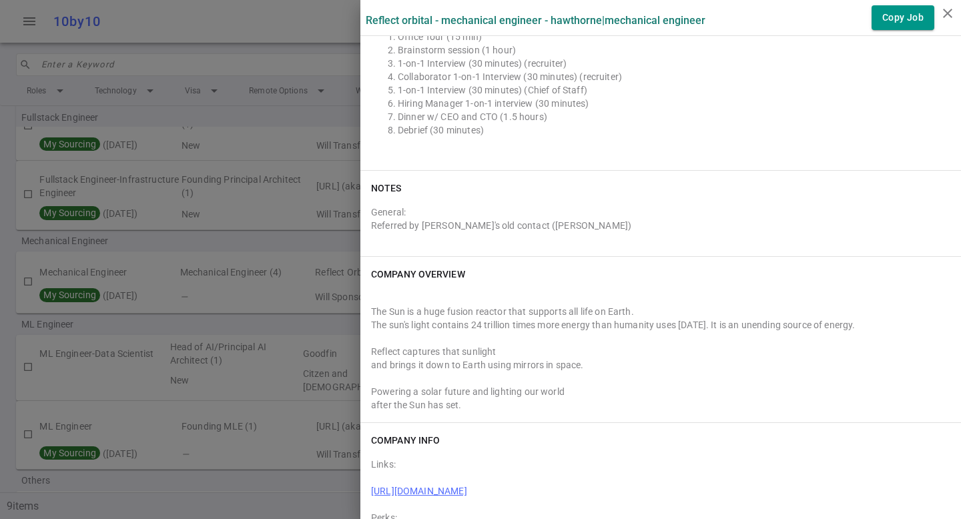
click at [279, 374] on div at bounding box center [480, 259] width 961 height 519
